Goal: Feedback & Contribution: Contribute content

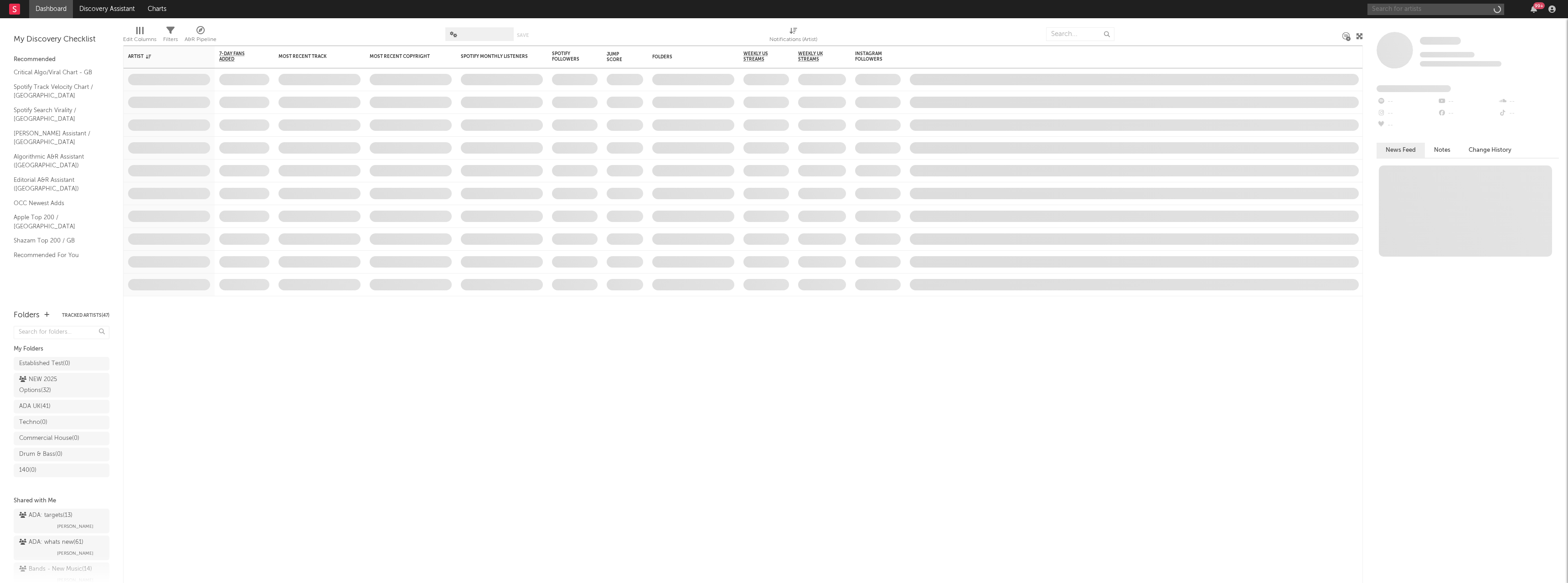
click at [1383, 7] on input "text" at bounding box center [1436, 9] width 136 height 12
click at [1385, 5] on input "[PERSON_NAME] Holiday" at bounding box center [1436, 9] width 136 height 12
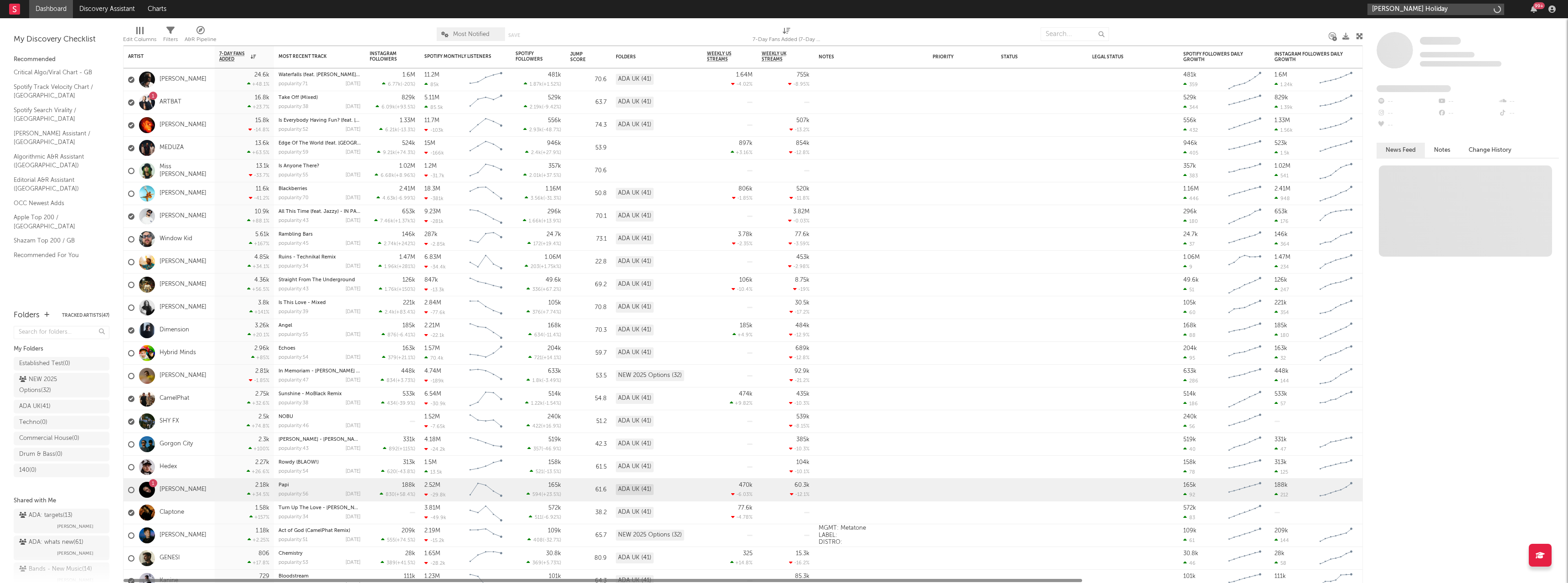
type input "[PERSON_NAME] Holiday"
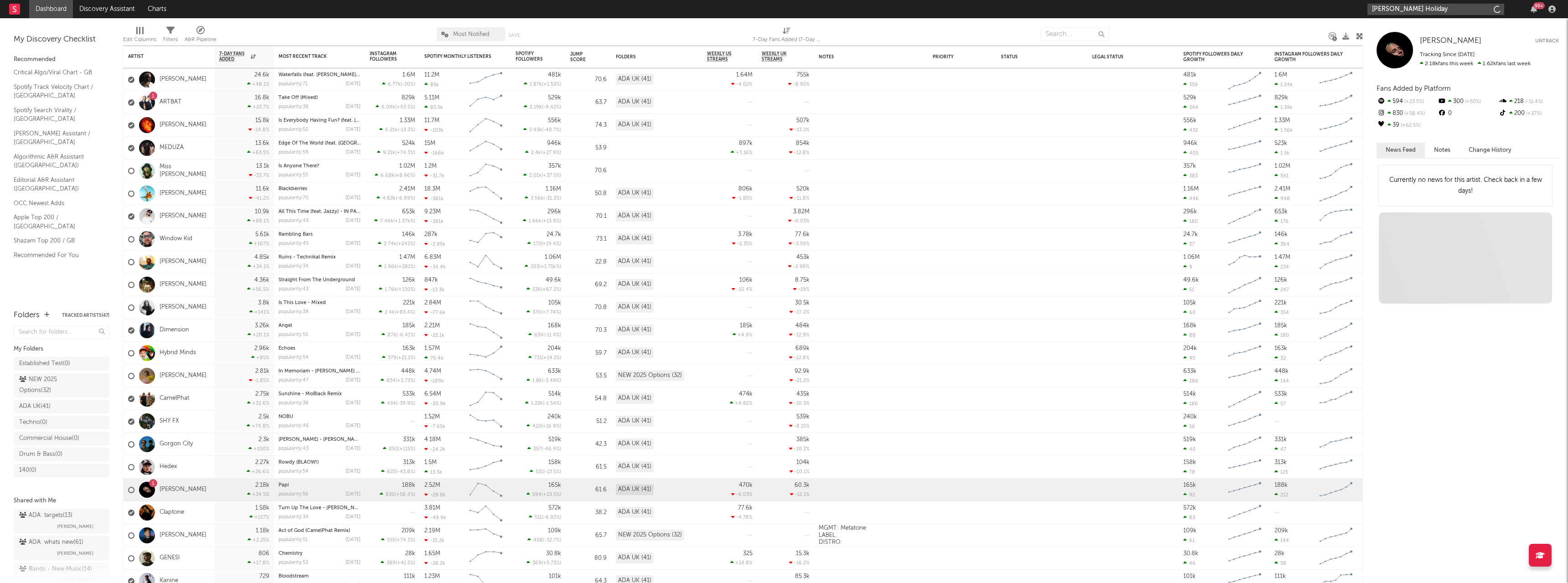
click at [1393, 8] on input "[PERSON_NAME] Holiday" at bounding box center [1436, 9] width 136 height 12
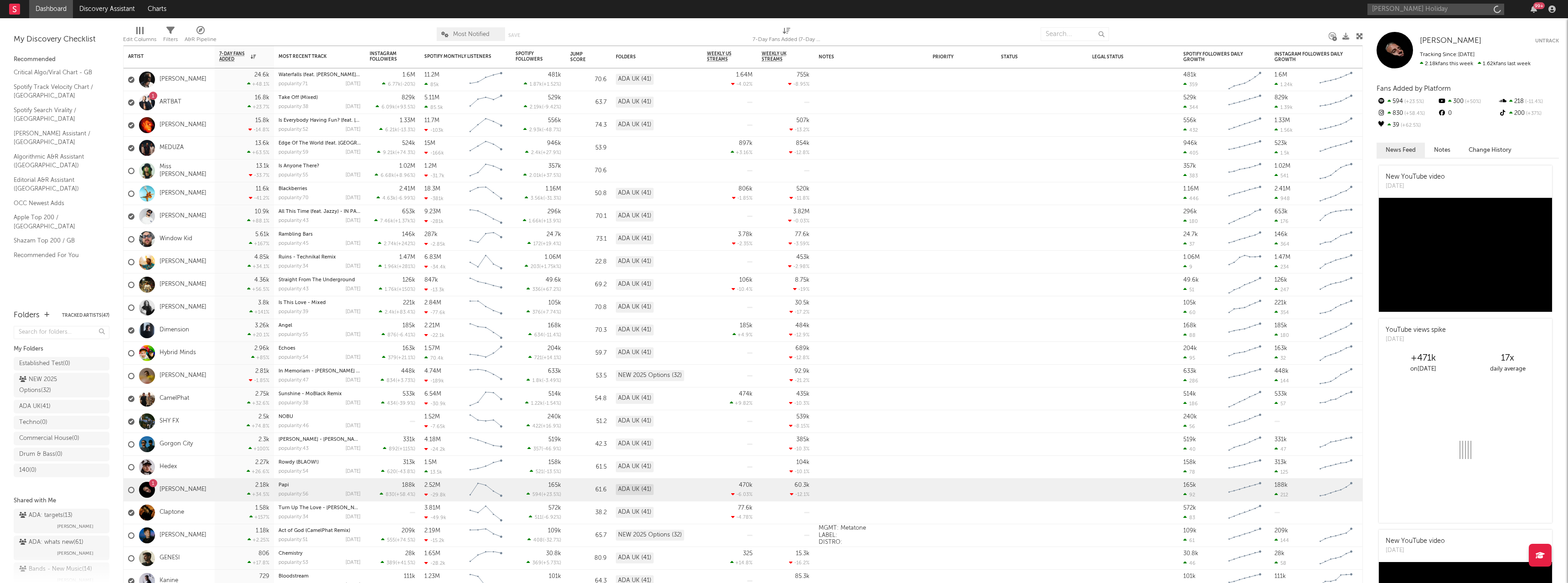
click at [1418, 15] on div "[PERSON_NAME] Holiday 99 +" at bounding box center [1463, 9] width 192 height 18
click at [1420, 15] on input "[PERSON_NAME] Holiday" at bounding box center [1436, 9] width 136 height 12
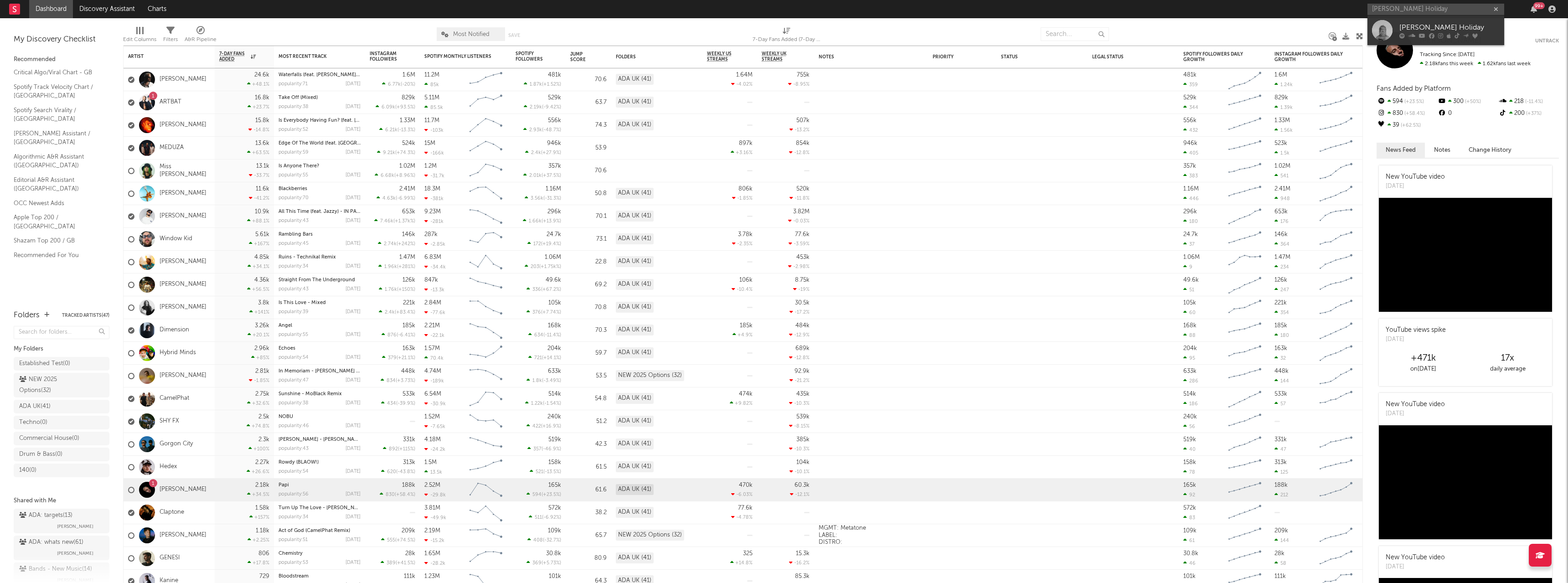
click at [1421, 26] on div "[PERSON_NAME] Holiday" at bounding box center [1450, 27] width 100 height 11
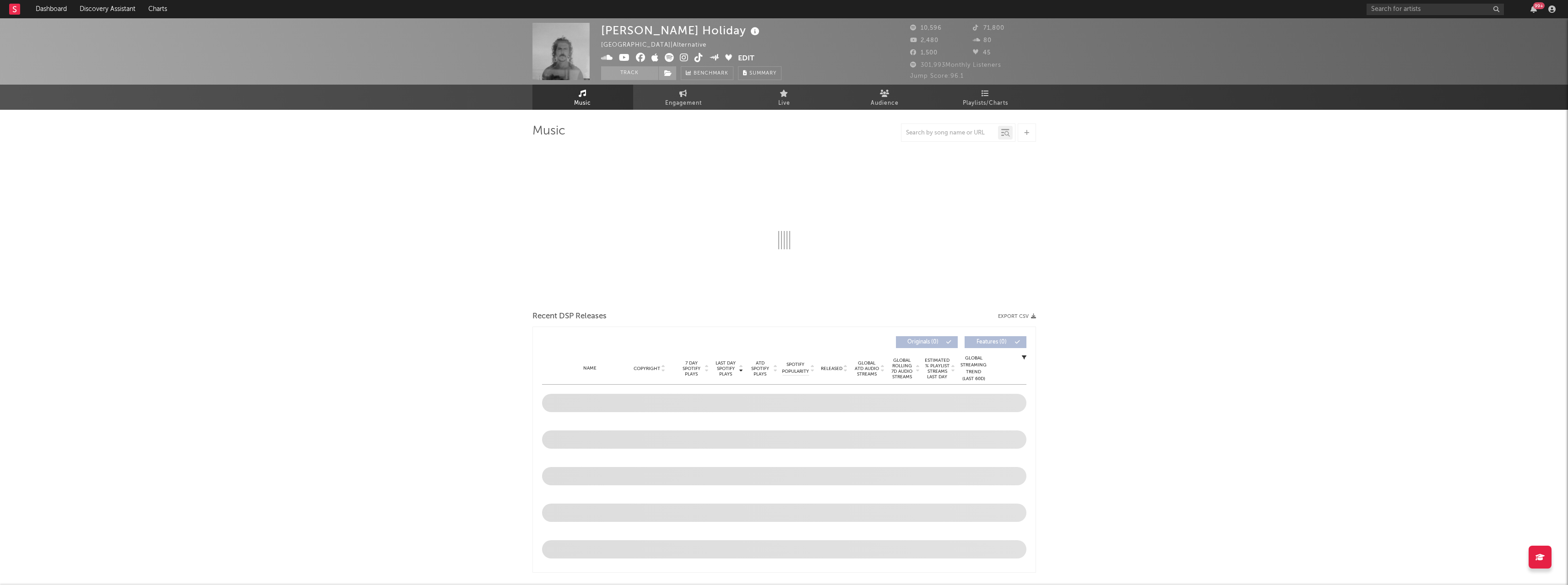
select select "6m"
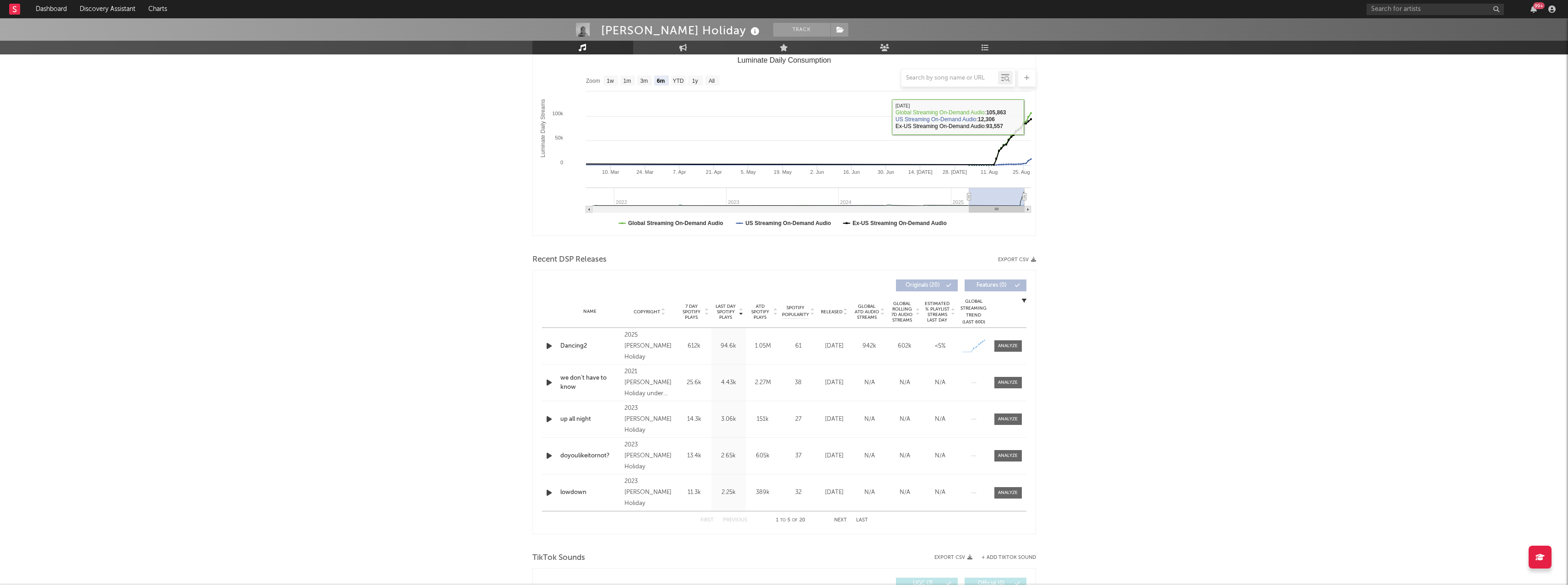
scroll to position [137, 0]
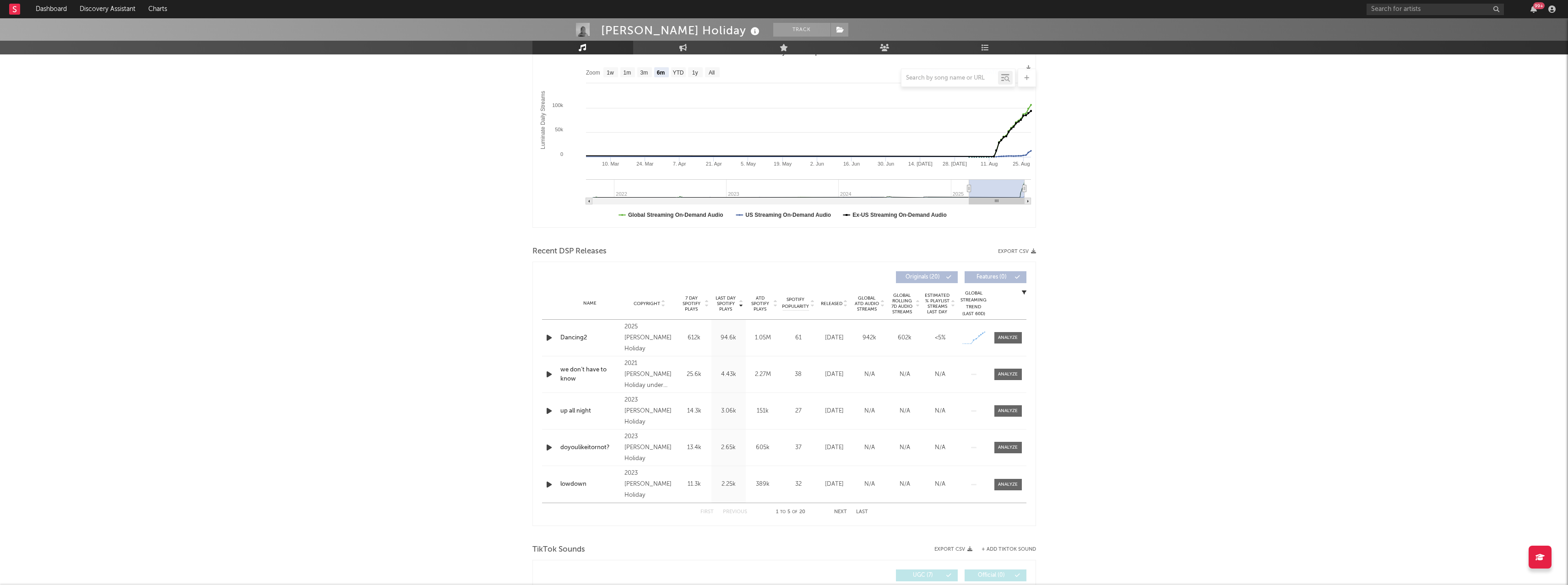
click at [1007, 337] on div at bounding box center [1008, 337] width 20 height 7
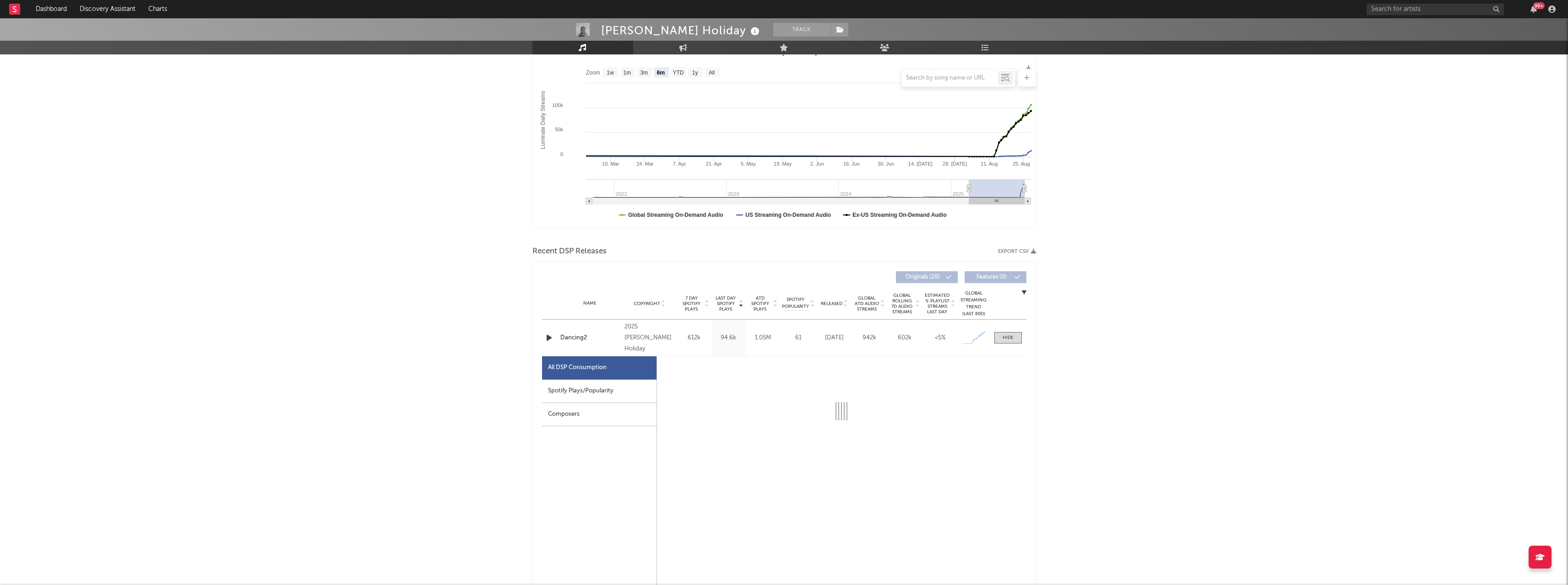
select select "1w"
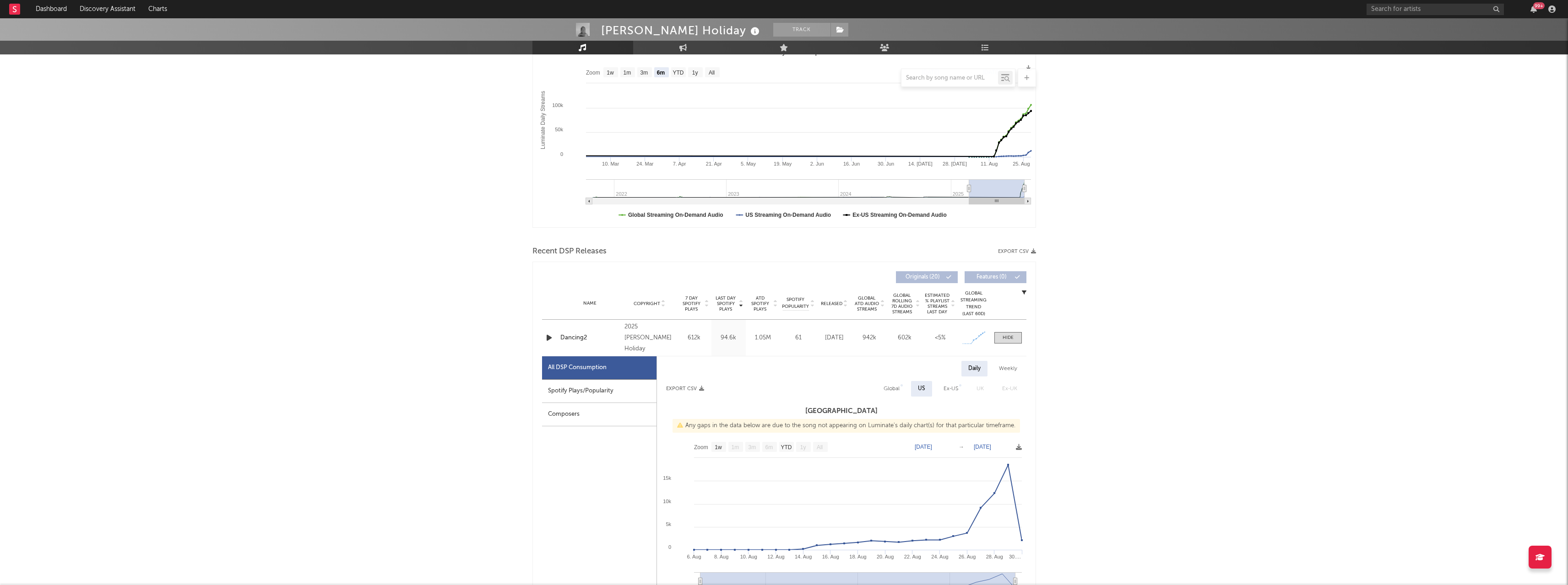
click at [1007, 337] on div at bounding box center [1007, 337] width 11 height 7
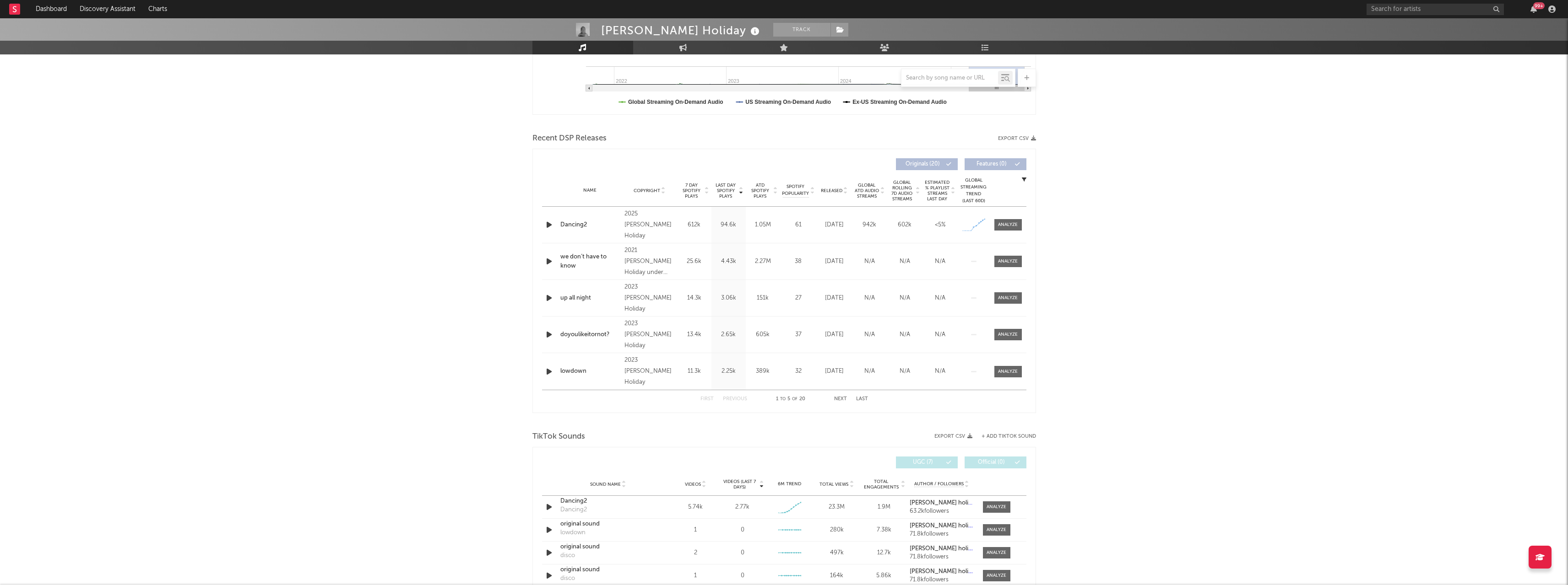
scroll to position [412, 0]
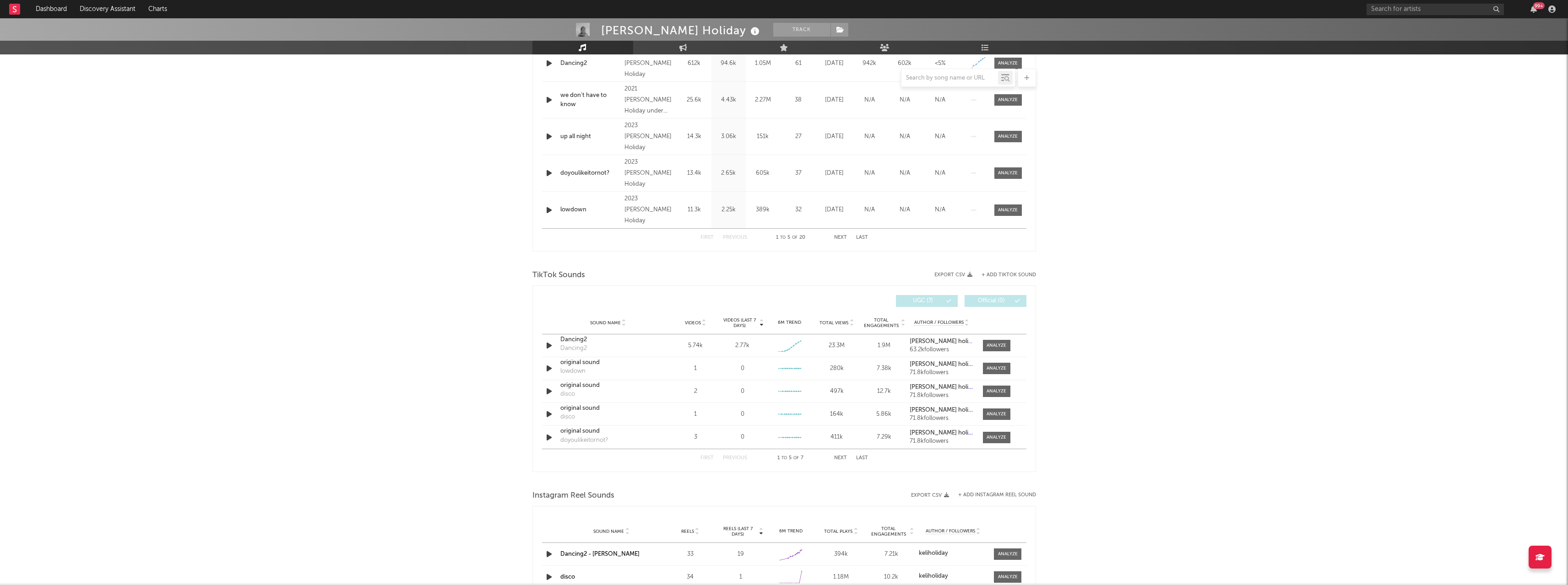
click at [1011, 346] on div at bounding box center [994, 346] width 36 height 12
click at [1006, 347] on div at bounding box center [997, 346] width 20 height 7
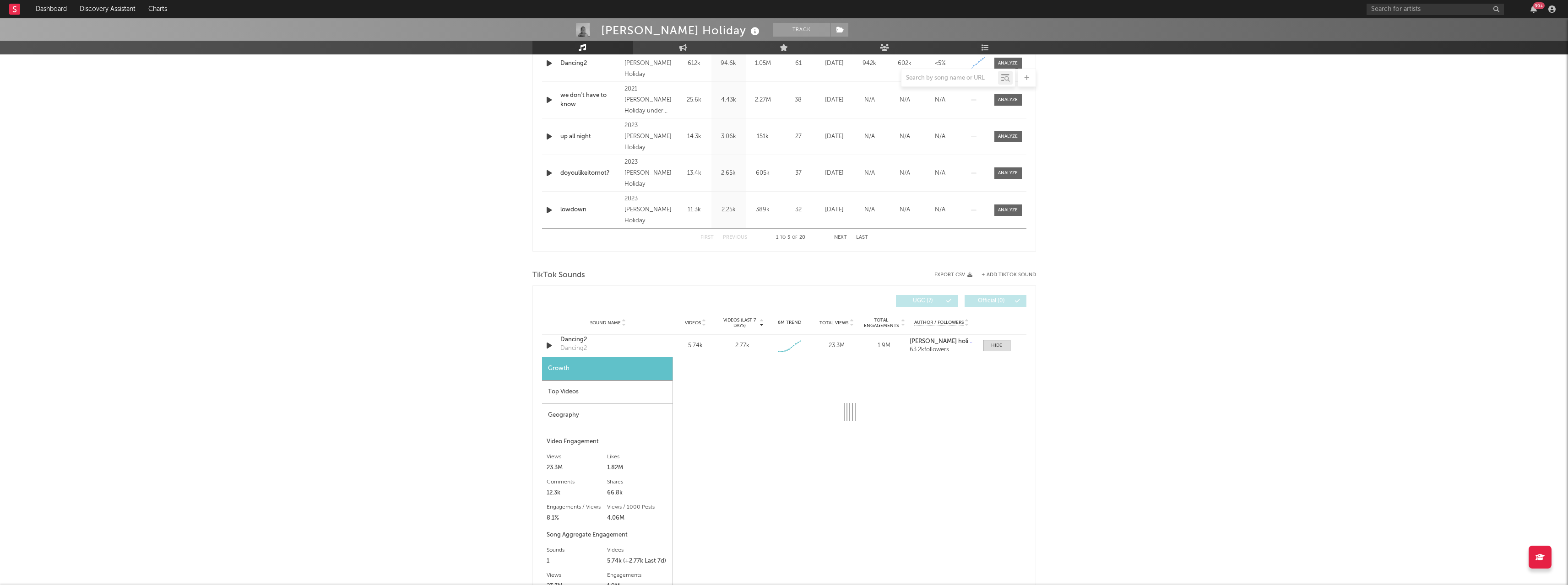
select select "1w"
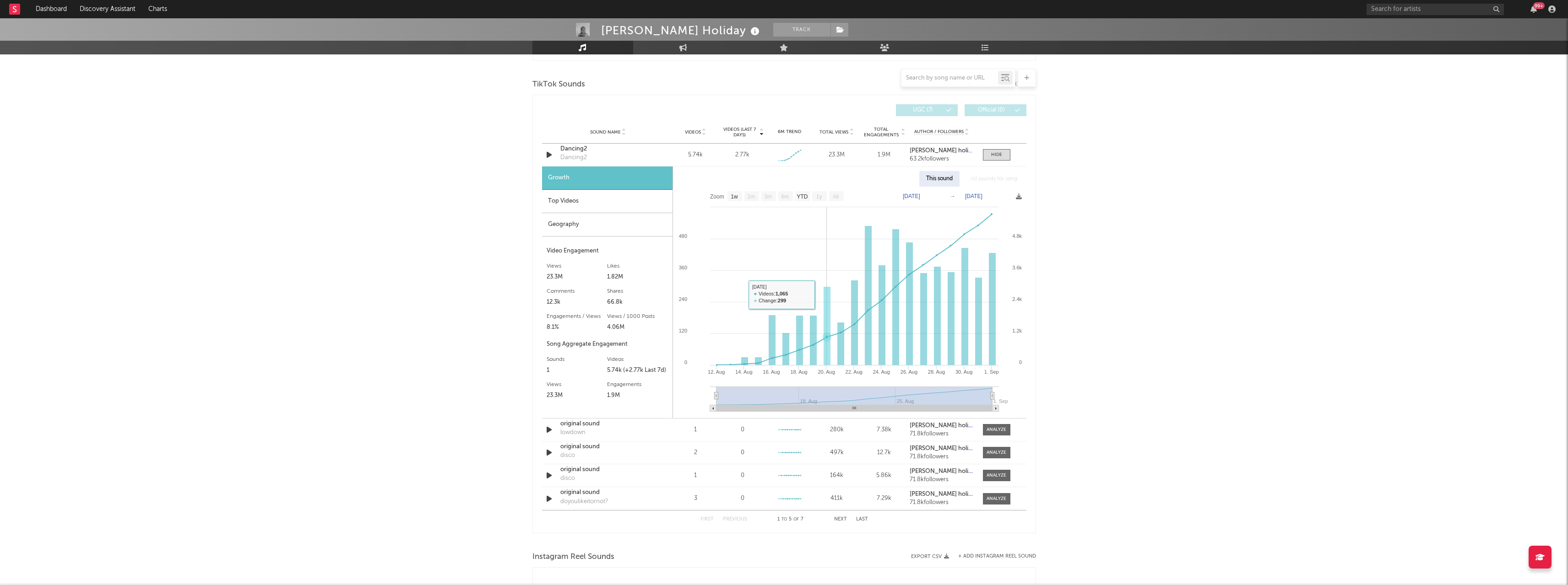
scroll to position [640, 0]
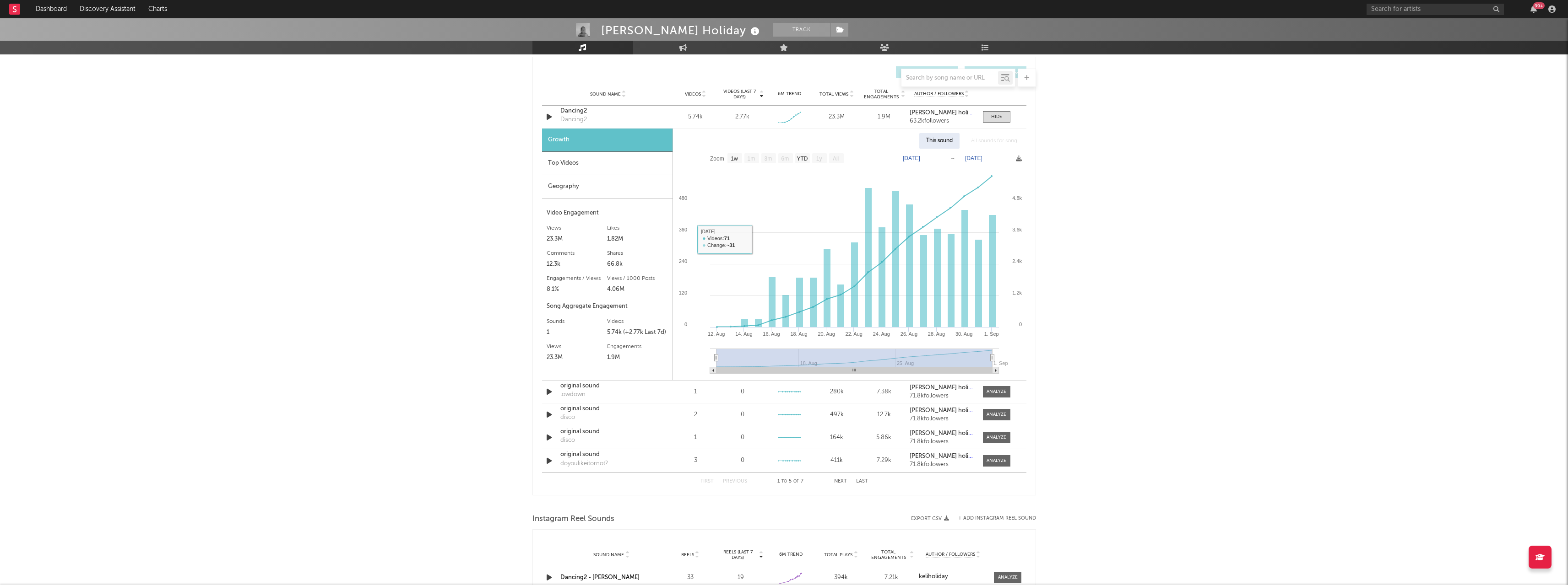
click at [580, 156] on div "Top Videos" at bounding box center [607, 163] width 130 height 23
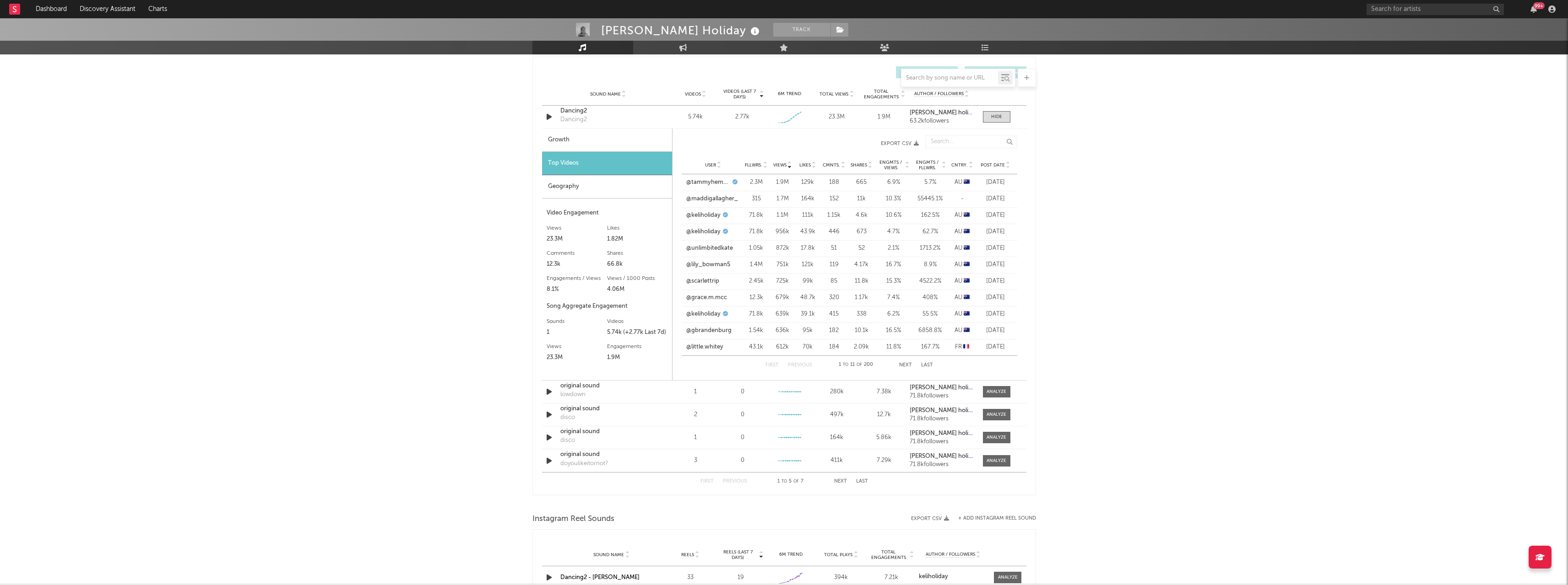
click at [714, 181] on link "@tammyhembrow" at bounding box center [708, 182] width 44 height 9
click at [696, 197] on link "@maddigallagher_" at bounding box center [712, 199] width 52 height 9
click at [904, 365] on button "Next" at bounding box center [906, 366] width 13 height 5
click at [709, 186] on link "@abbiechatfield" at bounding box center [708, 182] width 43 height 9
click at [710, 248] on link "@abbiechatfield" at bounding box center [708, 248] width 43 height 9
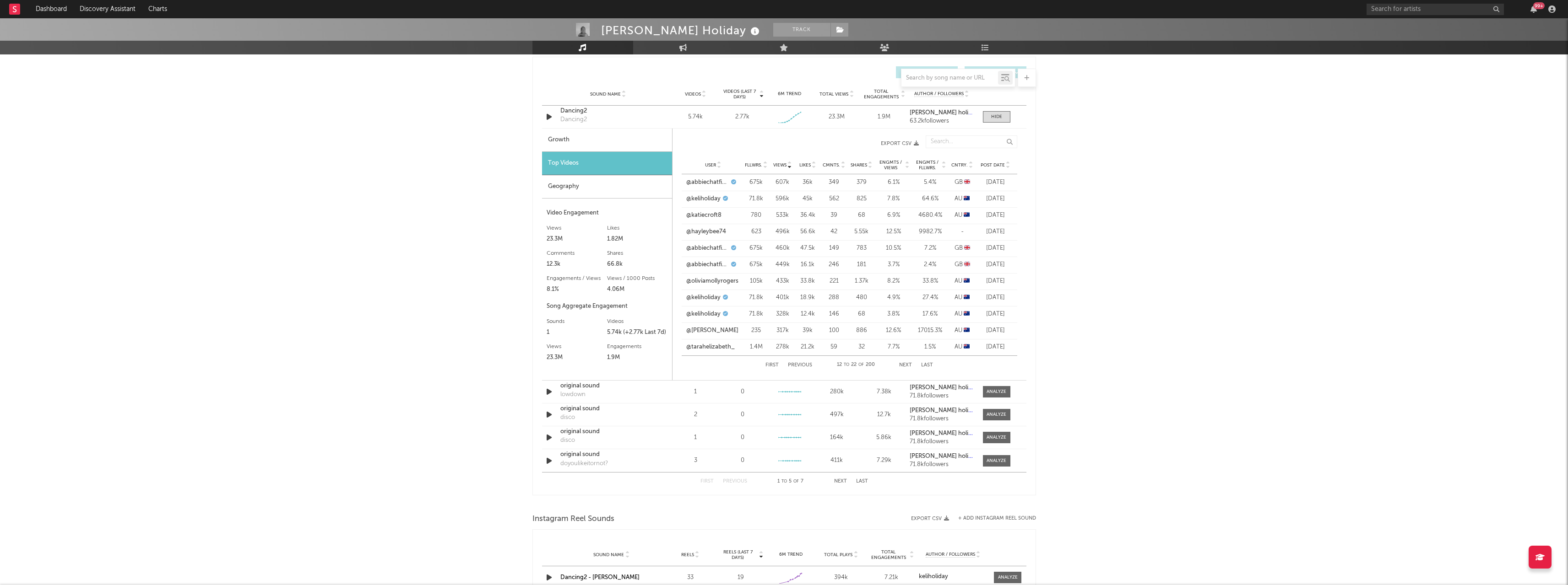
click at [709, 262] on link "@abbiechatfield" at bounding box center [708, 264] width 43 height 9
click at [702, 264] on link "@abbiechatfield" at bounding box center [708, 264] width 43 height 9
click at [711, 195] on link "@keliholiday" at bounding box center [703, 199] width 35 height 9
click at [1252, 285] on div "[PERSON_NAME] Holiday Track [GEOGRAPHIC_DATA] | Alternative Edit Track Benchmar…" at bounding box center [784, 195] width 1568 height 1634
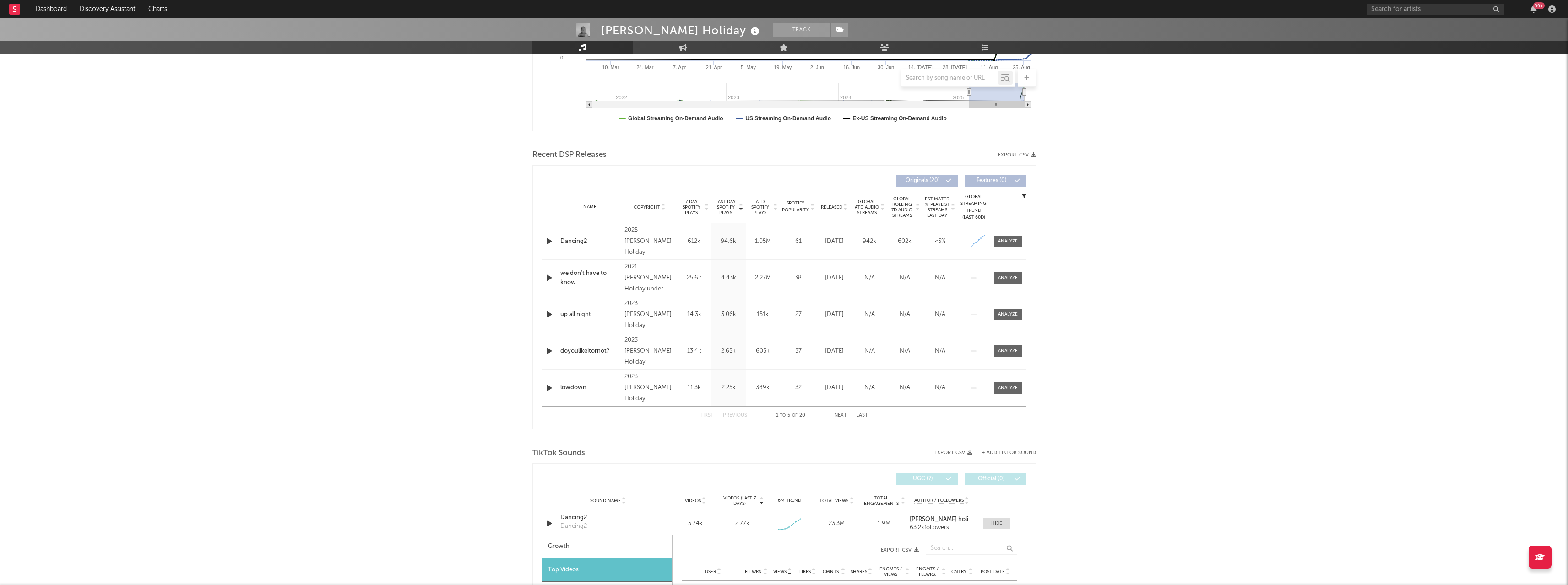
scroll to position [183, 0]
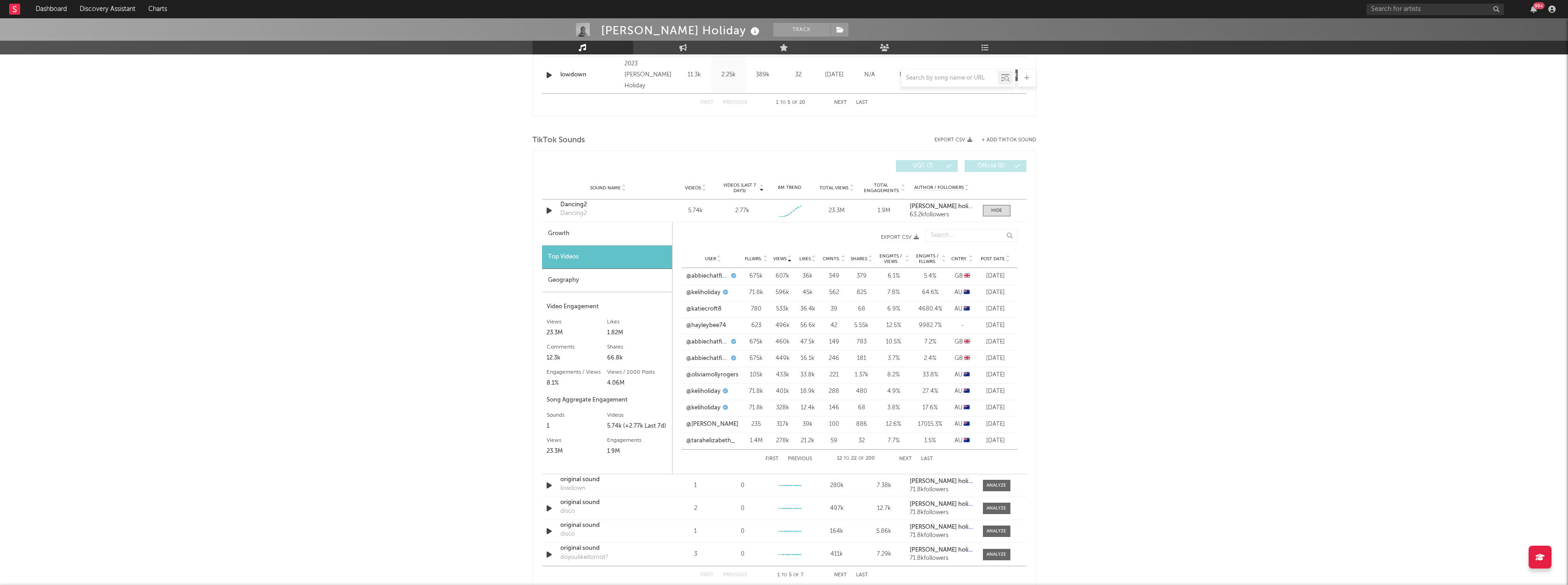
scroll to position [549, 0]
click at [769, 455] on button "First" at bounding box center [772, 456] width 13 height 5
click at [706, 309] on link "@keliholiday" at bounding box center [703, 306] width 35 height 9
click at [708, 321] on link "@keliholiday" at bounding box center [703, 323] width 35 height 9
click at [700, 339] on link "@unlimbitedkate" at bounding box center [709, 339] width 47 height 9
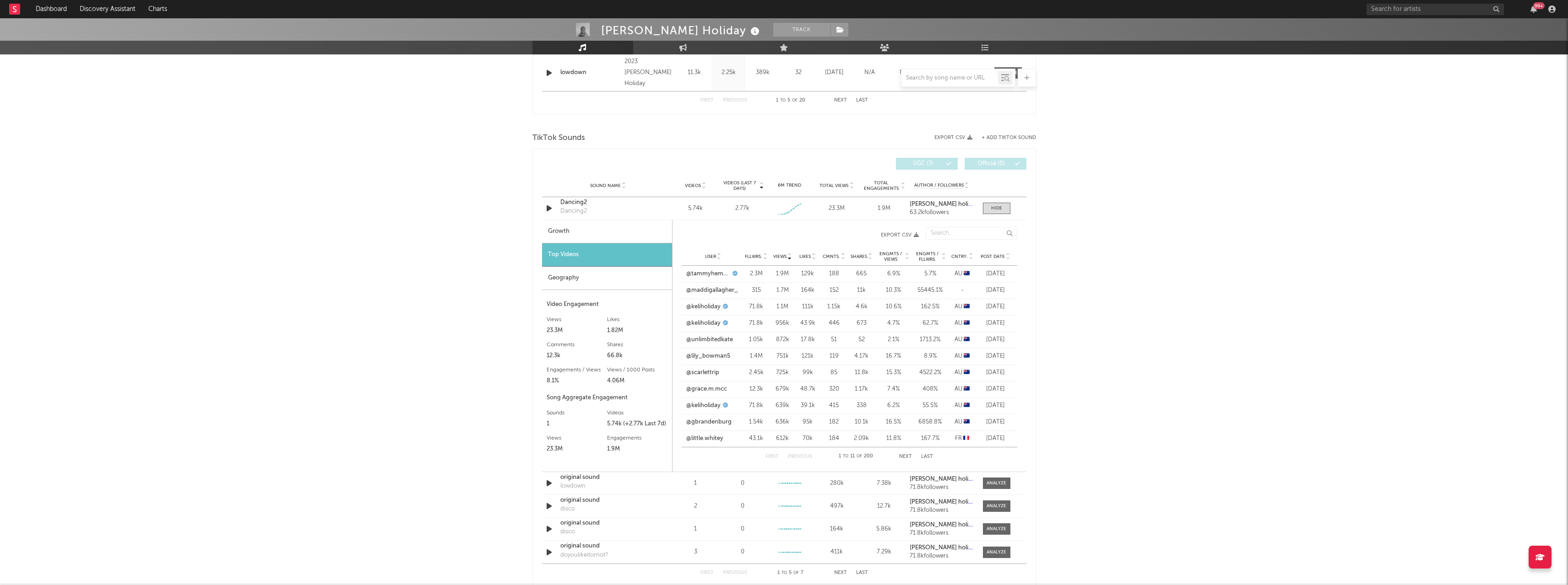
click at [703, 389] on link "@grace.m.mcc" at bounding box center [706, 389] width 40 height 9
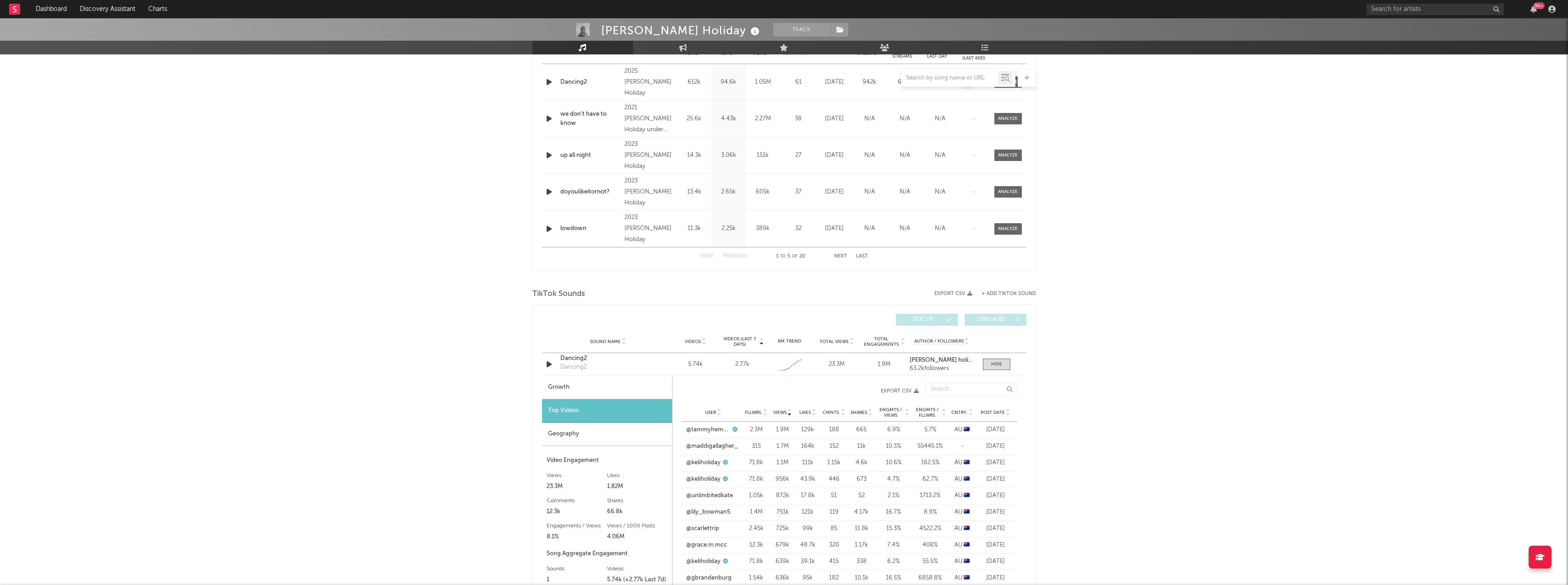
scroll to position [320, 0]
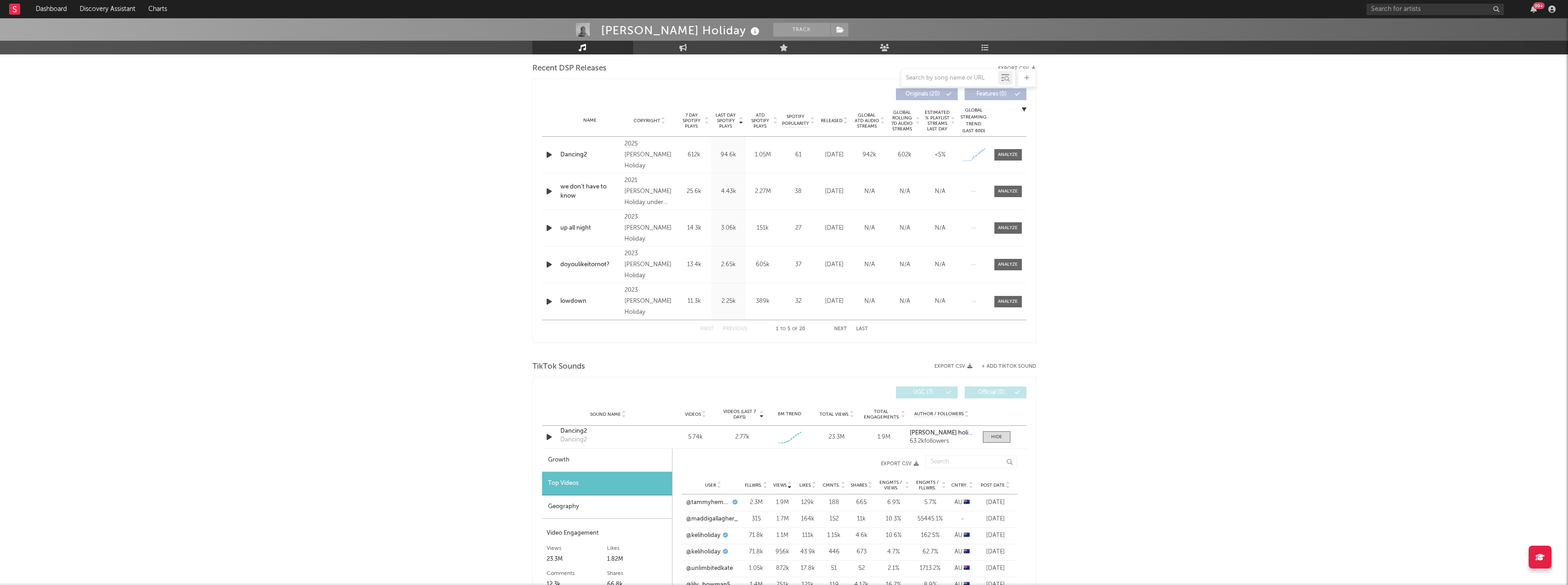
click at [999, 439] on div at bounding box center [996, 437] width 11 height 7
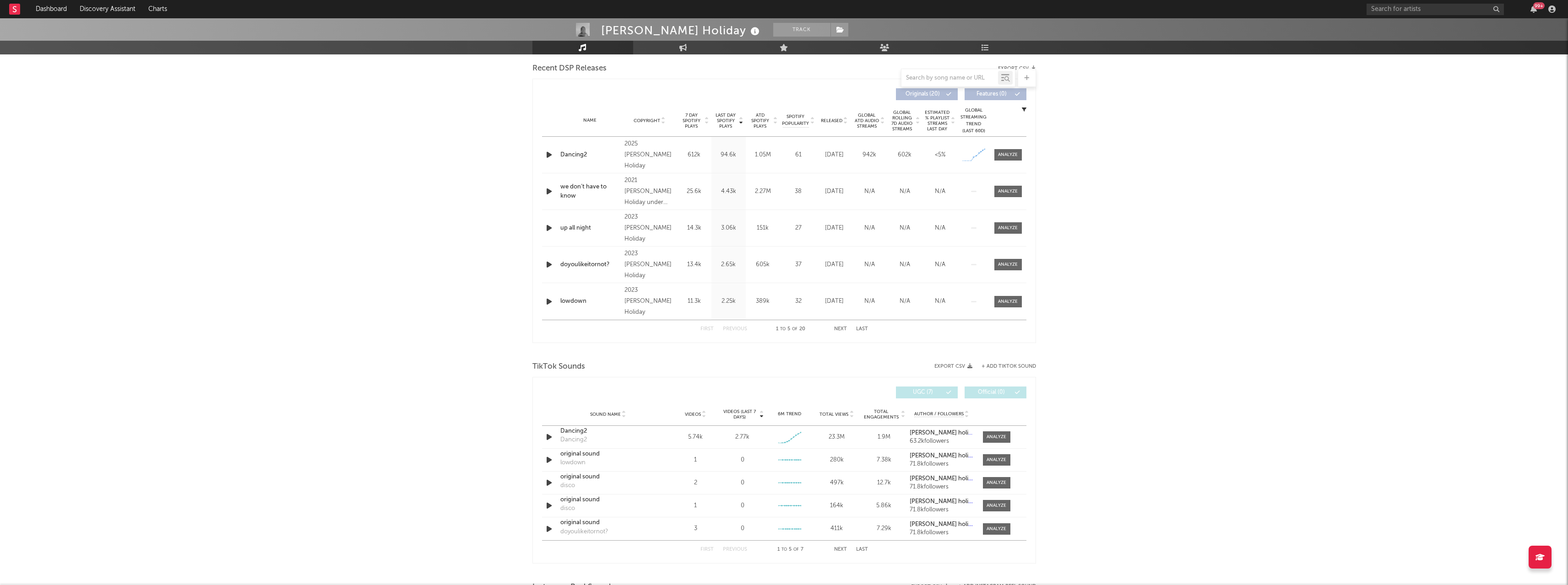
click at [1000, 432] on span at bounding box center [996, 437] width 27 height 12
select select "1w"
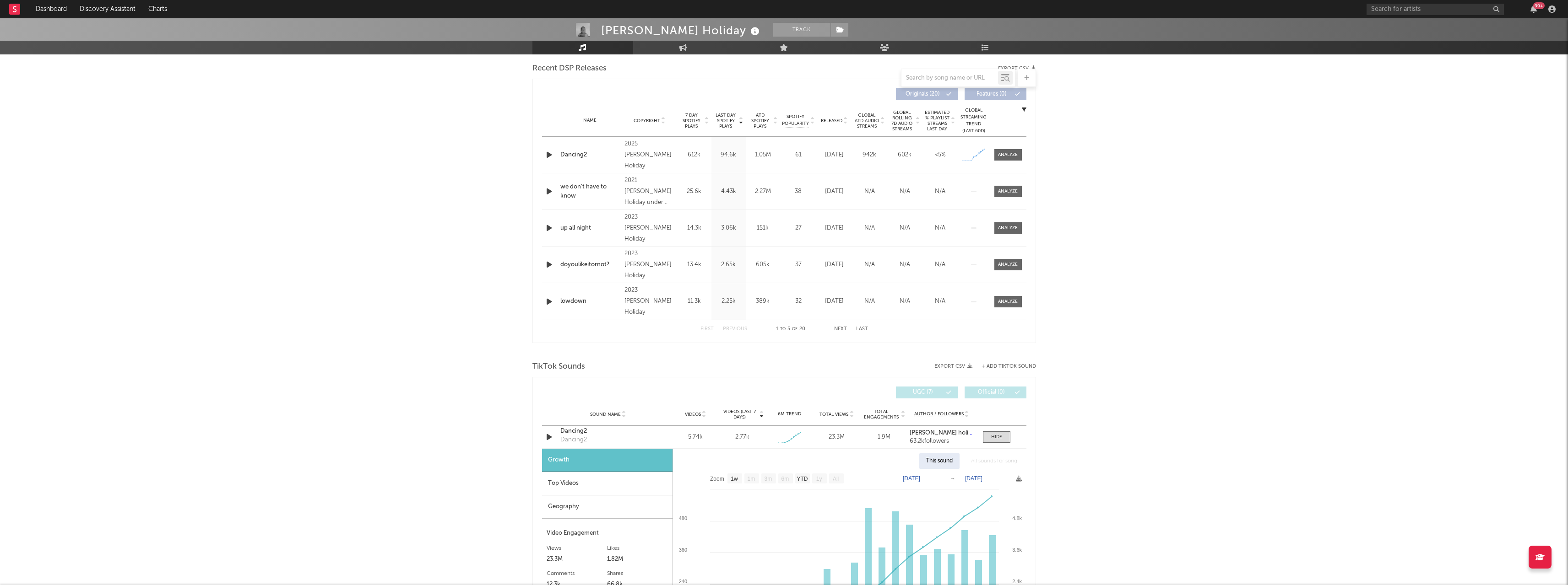
click at [245, 297] on div "[PERSON_NAME] Holiday Track [GEOGRAPHIC_DATA] | Alternative Edit Track Benchmar…" at bounding box center [784, 515] width 1568 height 1634
click at [1004, 437] on span at bounding box center [996, 437] width 27 height 12
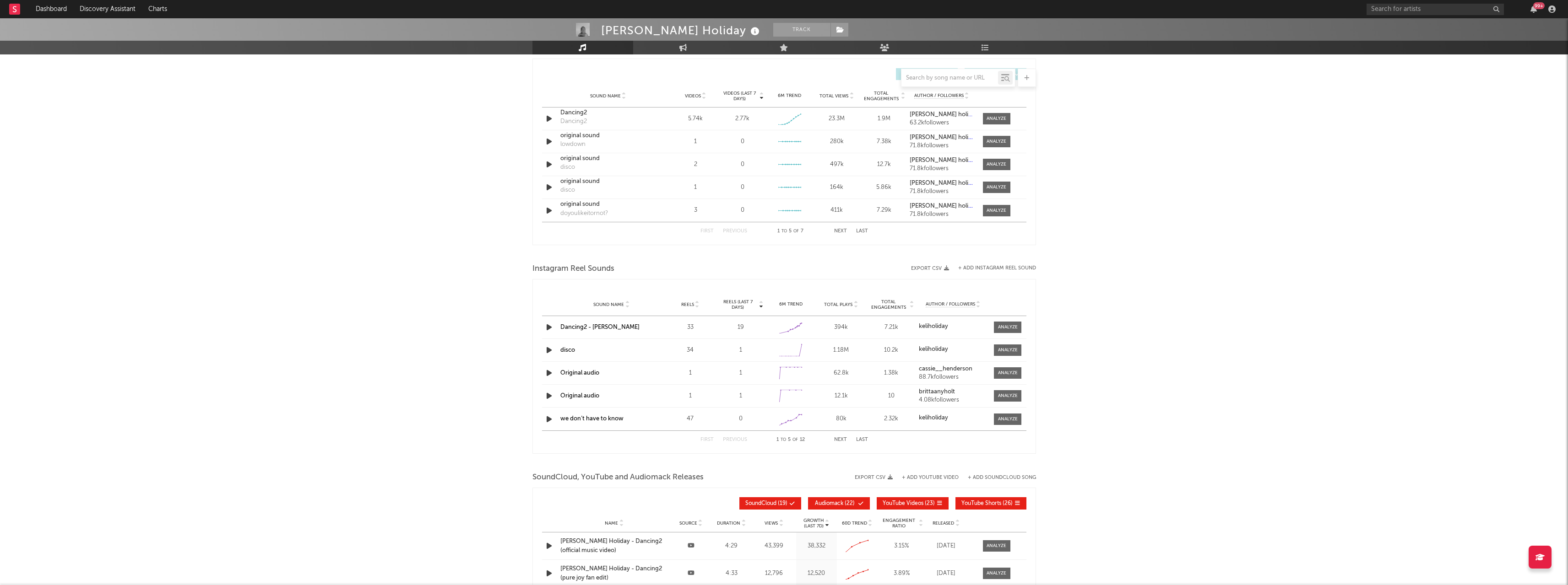
scroll to position [640, 0]
click at [590, 323] on link "Dancing2 - [PERSON_NAME]" at bounding box center [600, 325] width 79 height 6
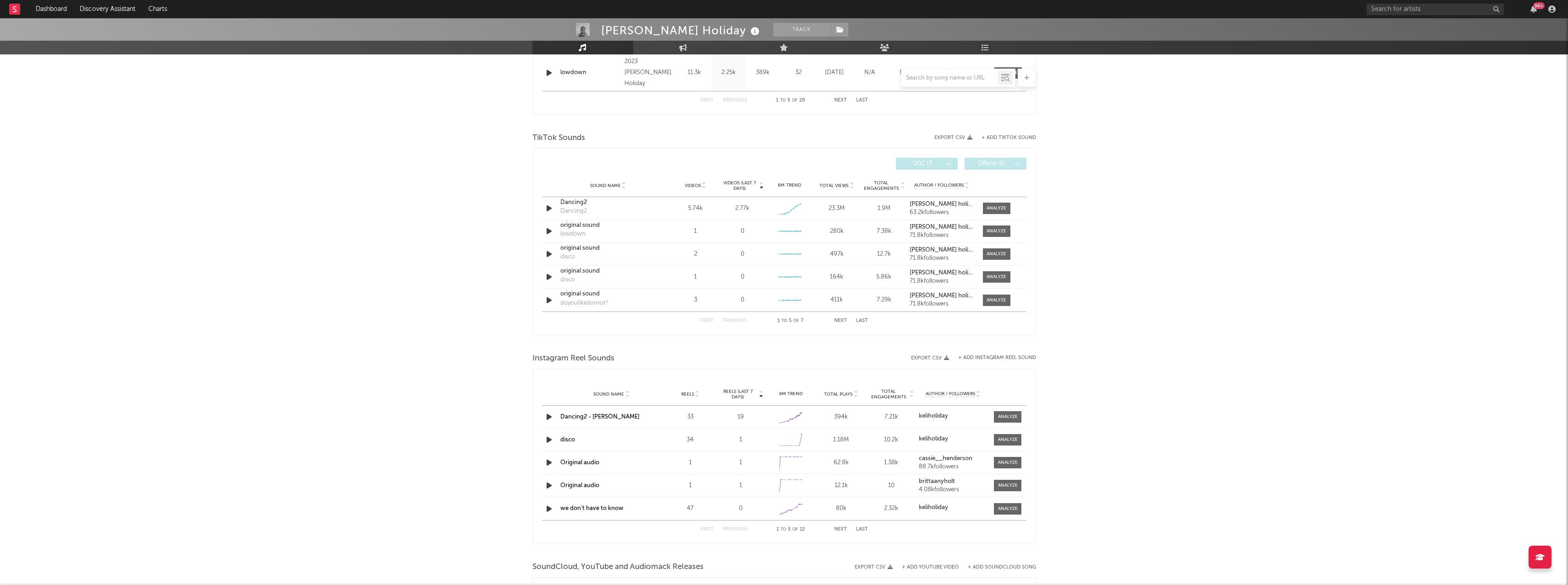
click at [1179, 332] on div "[PERSON_NAME] Holiday Track [GEOGRAPHIC_DATA] | Alternative Edit Track Benchmar…" at bounding box center [784, 160] width 1568 height 1382
click at [1007, 356] on button "+ Add Instagram Reel Sound" at bounding box center [997, 358] width 78 height 5
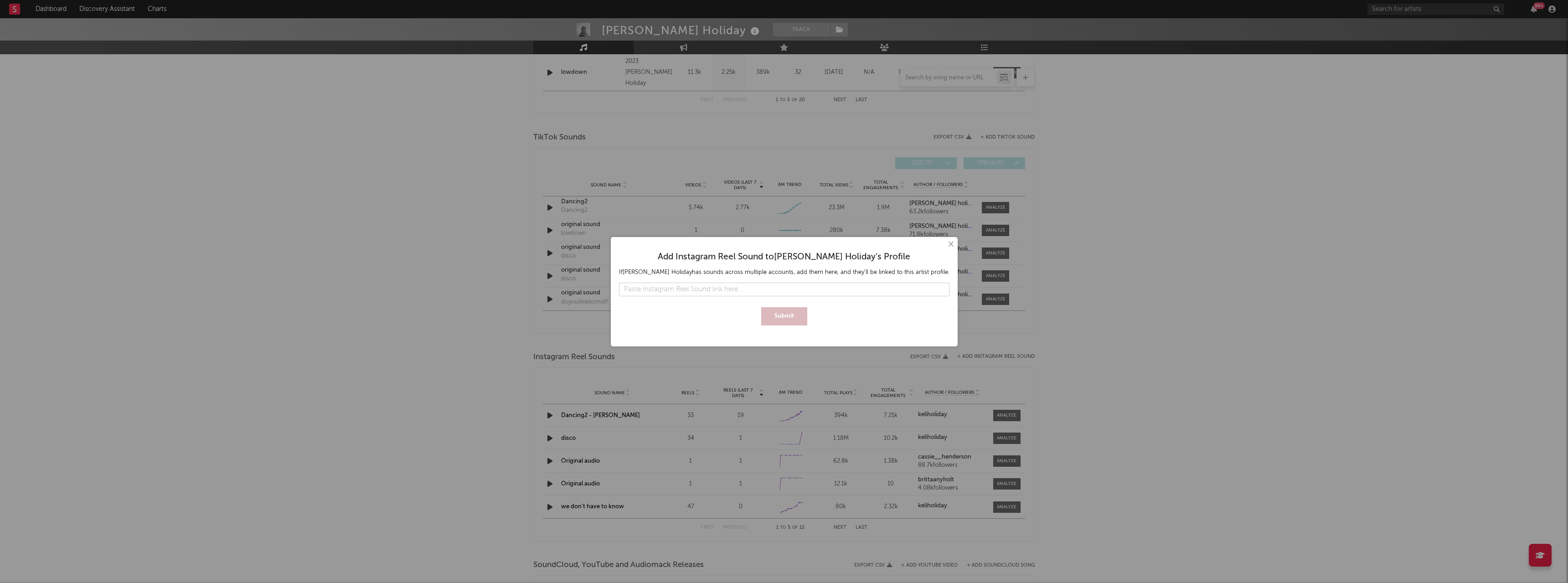
click at [753, 287] on input "text" at bounding box center [784, 289] width 331 height 14
type input "[URL][DOMAIN_NAME]"
click at [780, 319] on button "Submit" at bounding box center [784, 317] width 46 height 18
click at [946, 246] on button "×" at bounding box center [951, 244] width 10 height 10
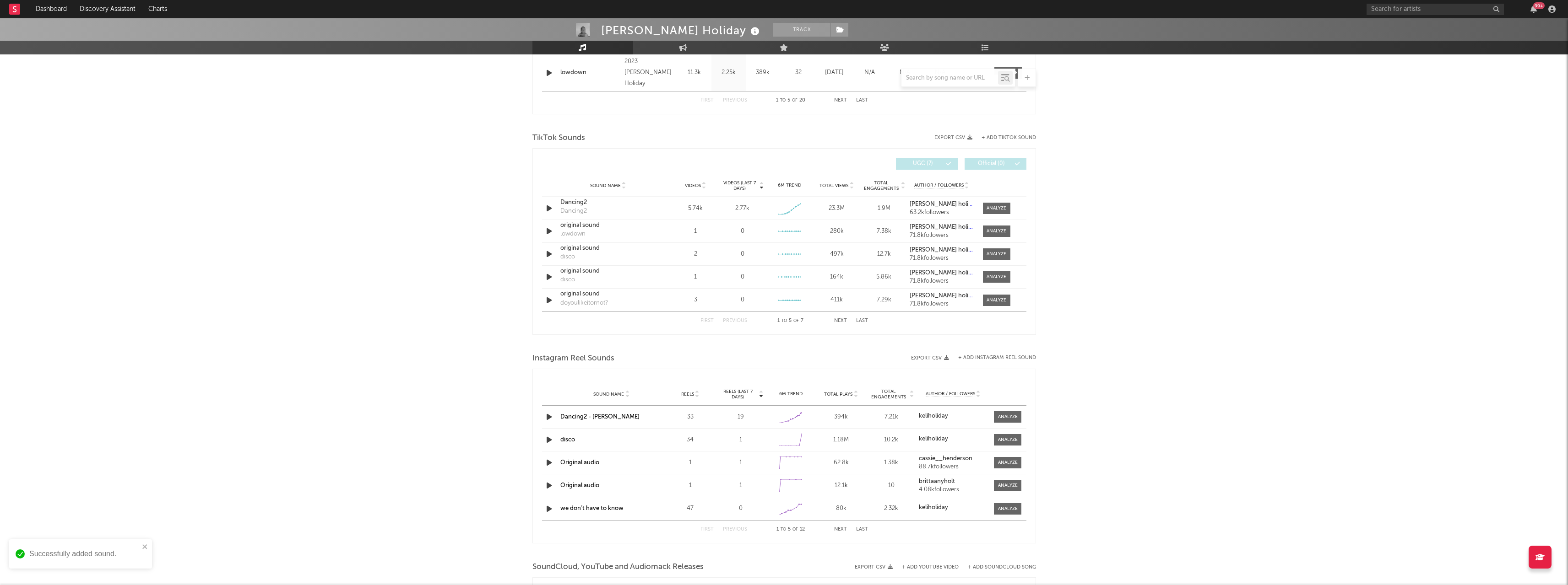
click at [1141, 258] on div "× Add Instagram Reel Sound to [PERSON_NAME] 's Profile If [PERSON_NAME] has sou…" at bounding box center [784, 292] width 1568 height 585
click at [860, 531] on button "Last" at bounding box center [862, 530] width 12 height 5
click at [727, 438] on div "Sound Name Dancing2 Reels 1.33k Reels (last 7 days) 6M Trend Created with Highc…" at bounding box center [784, 440] width 485 height 23
click at [998, 445] on span at bounding box center [1007, 441] width 27 height 12
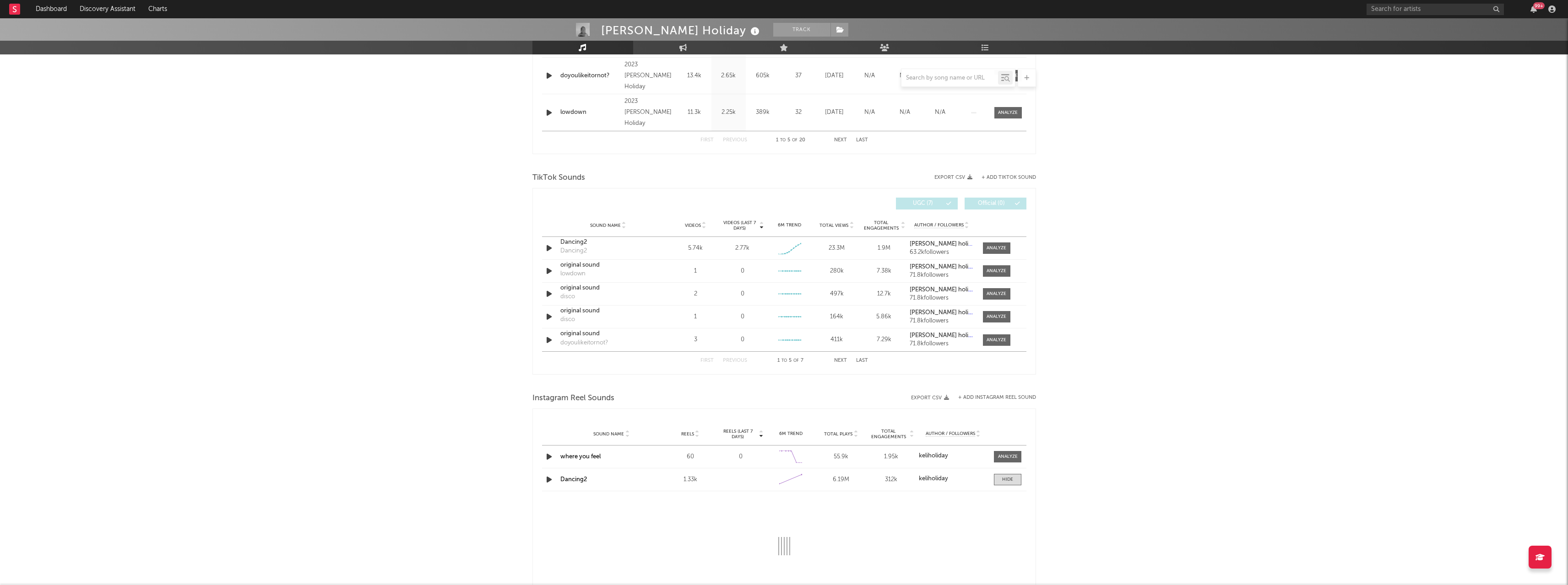
select select "1w"
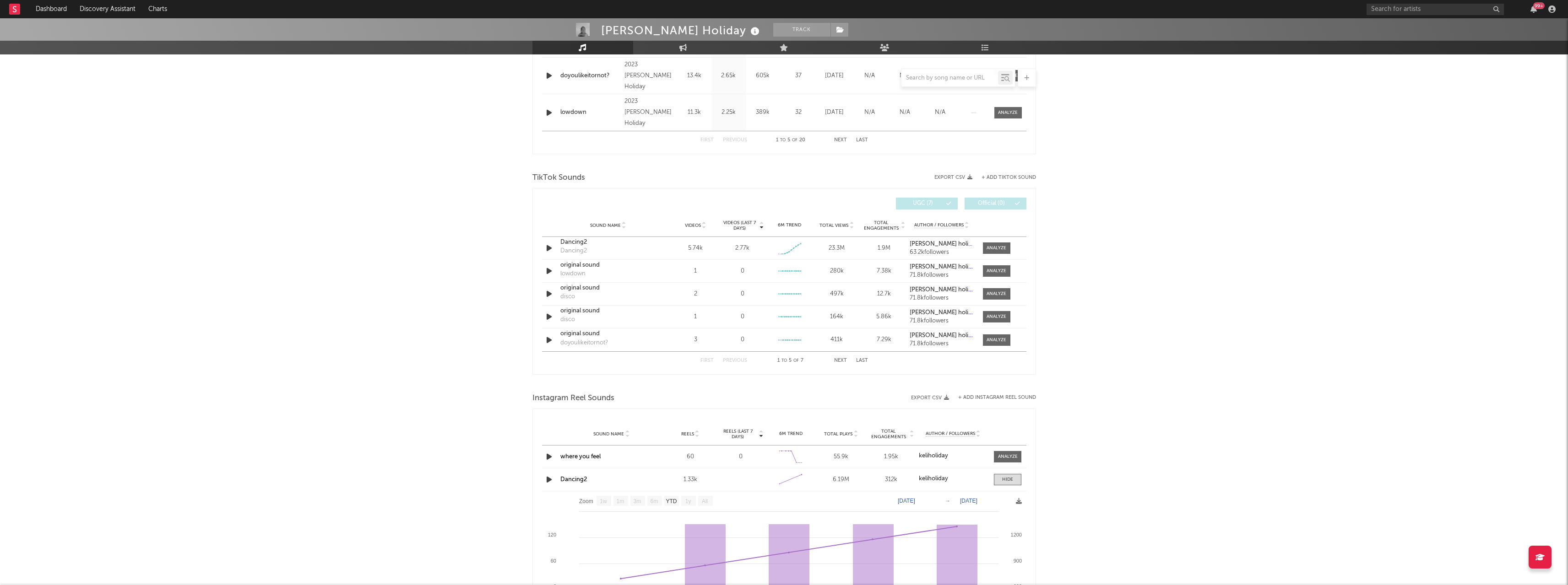
scroll to position [503, 0]
